Goal: Task Accomplishment & Management: Manage account settings

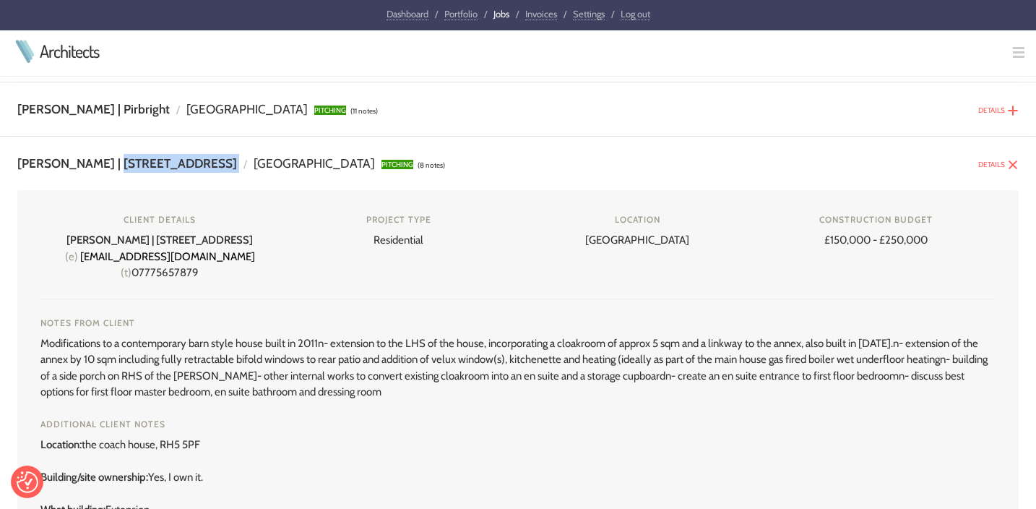
scroll to position [269, 0]
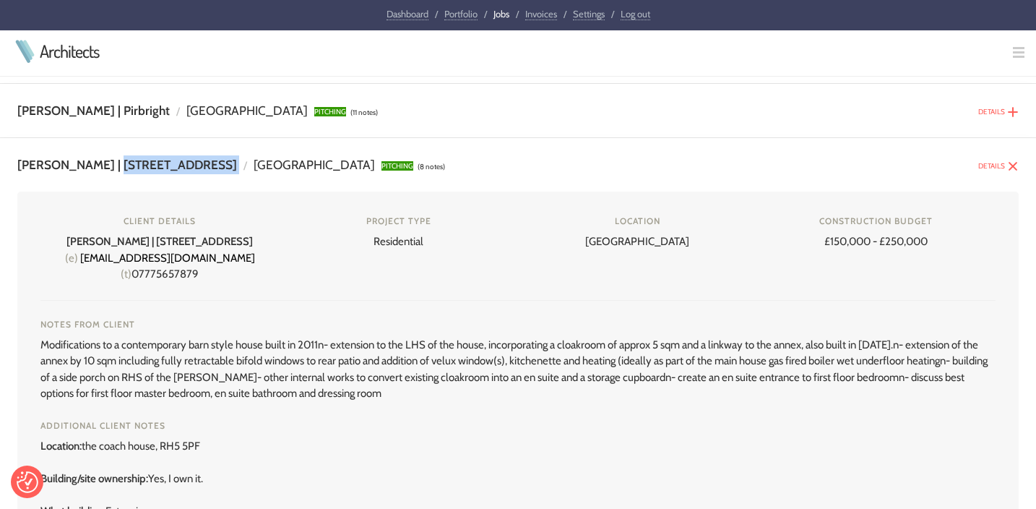
click at [1012, 163] on img at bounding box center [1013, 166] width 12 height 12
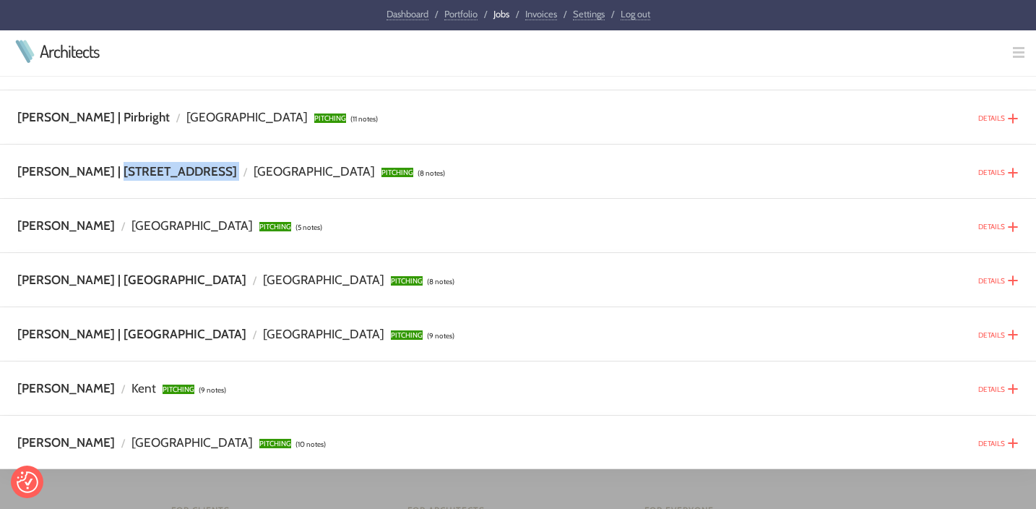
scroll to position [264, 0]
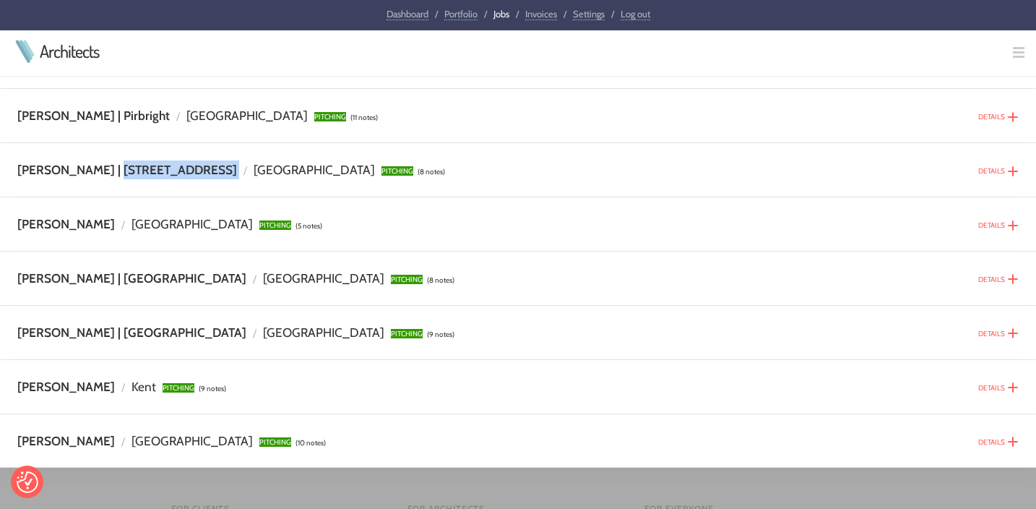
click at [1014, 333] on img at bounding box center [1013, 333] width 12 height 12
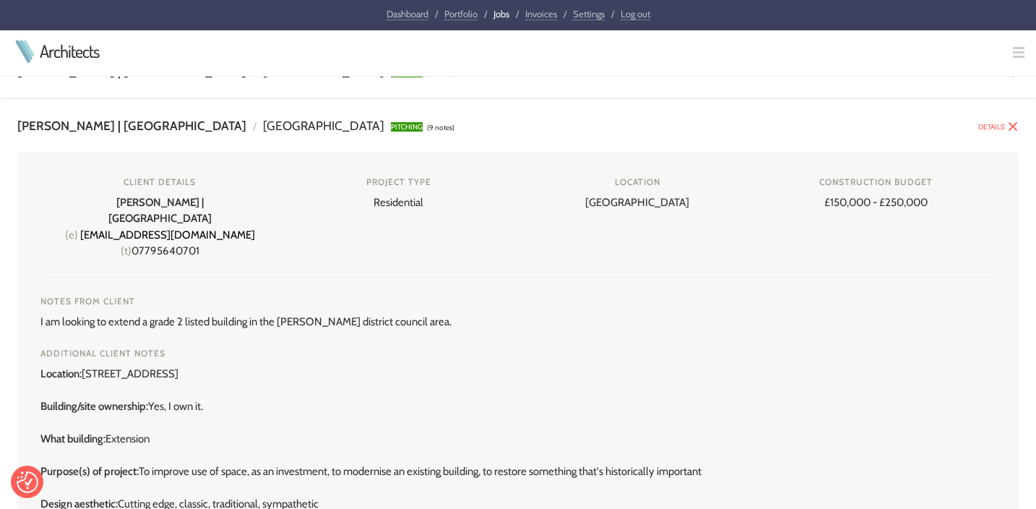
scroll to position [481, 0]
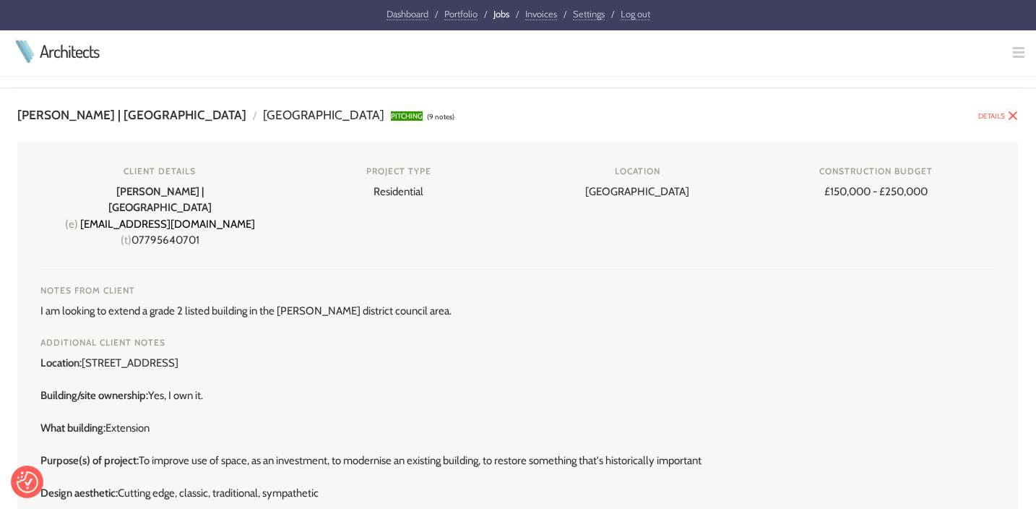
drag, startPoint x: 304, startPoint y: 347, endPoint x: 87, endPoint y: 344, distance: 216.7
copy div "[STREET_ADDRESS]"
click at [1016, 116] on img at bounding box center [1013, 116] width 12 height 12
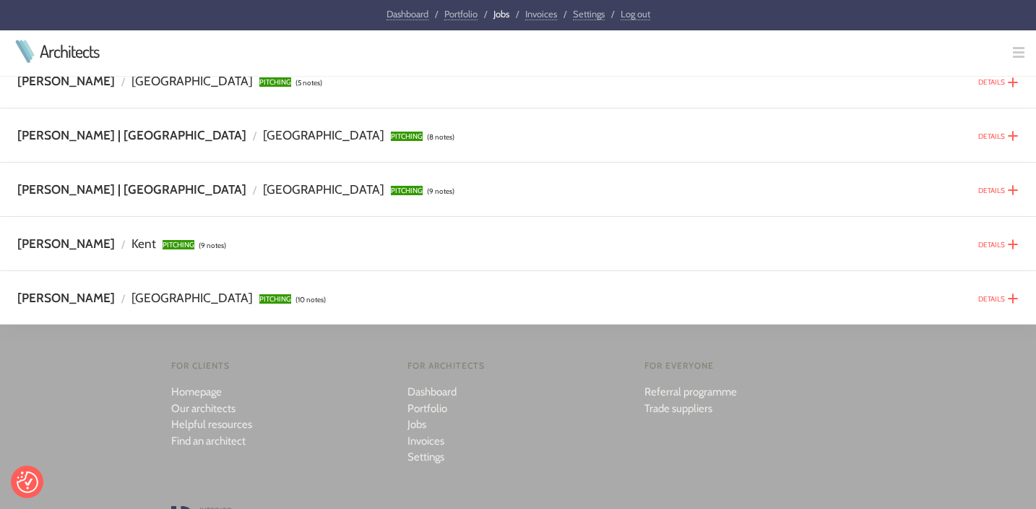
scroll to position [400, 0]
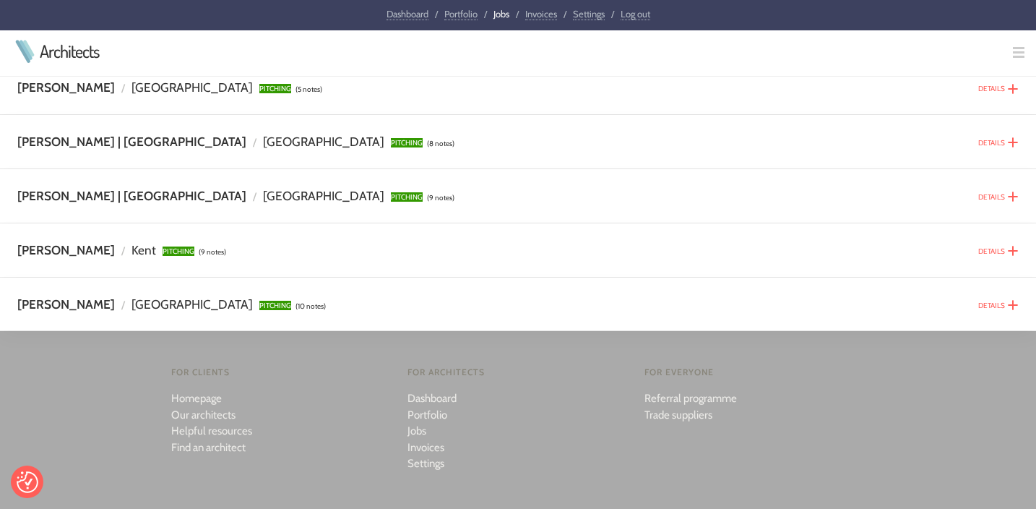
click at [1018, 140] on img at bounding box center [1013, 143] width 12 height 12
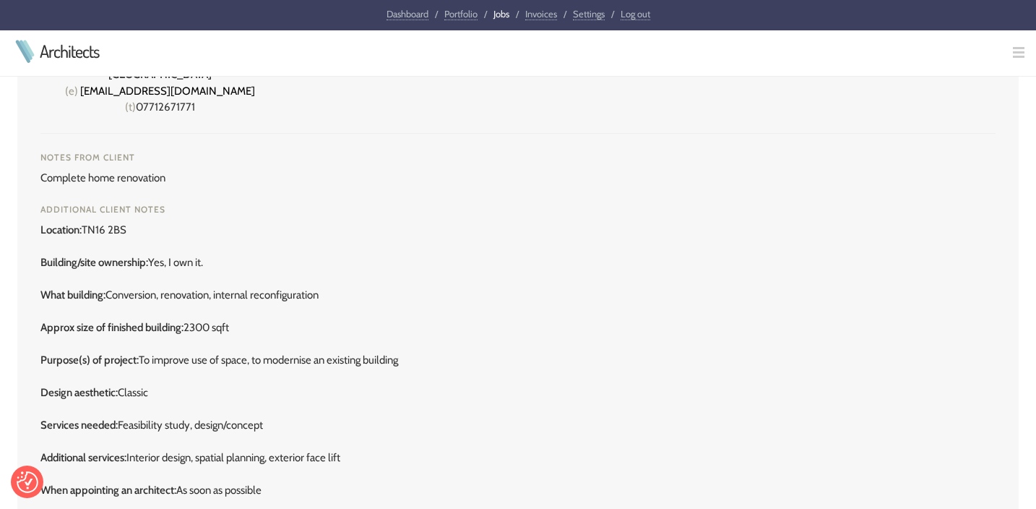
scroll to position [561, 0]
drag, startPoint x: 134, startPoint y: 209, endPoint x: 87, endPoint y: 205, distance: 47.2
copy div "TN16 2BS"
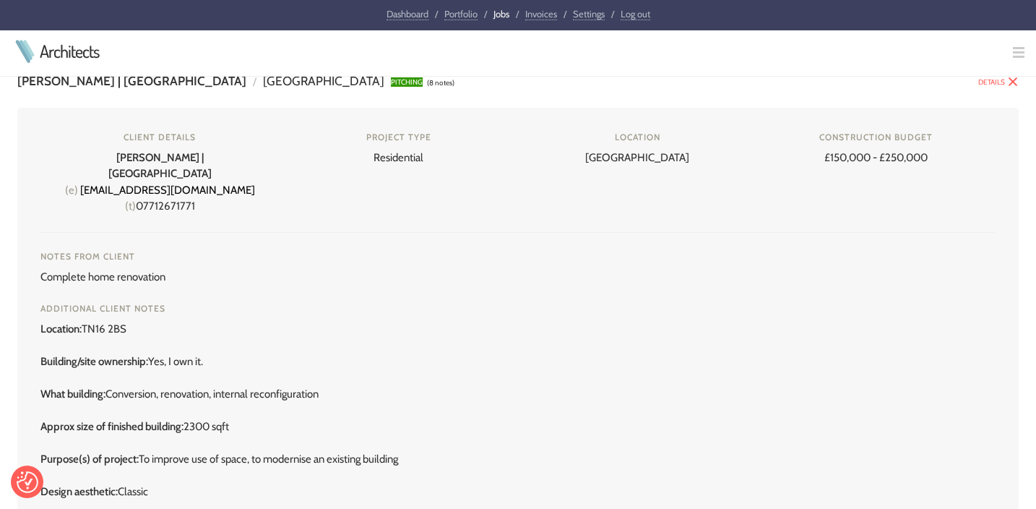
scroll to position [462, 0]
